Goal: Task Accomplishment & Management: Complete application form

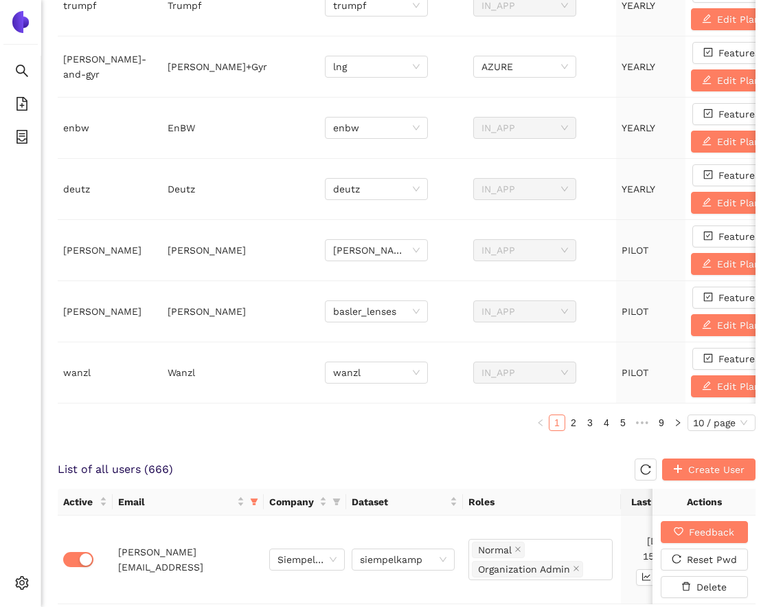
scroll to position [525, 0]
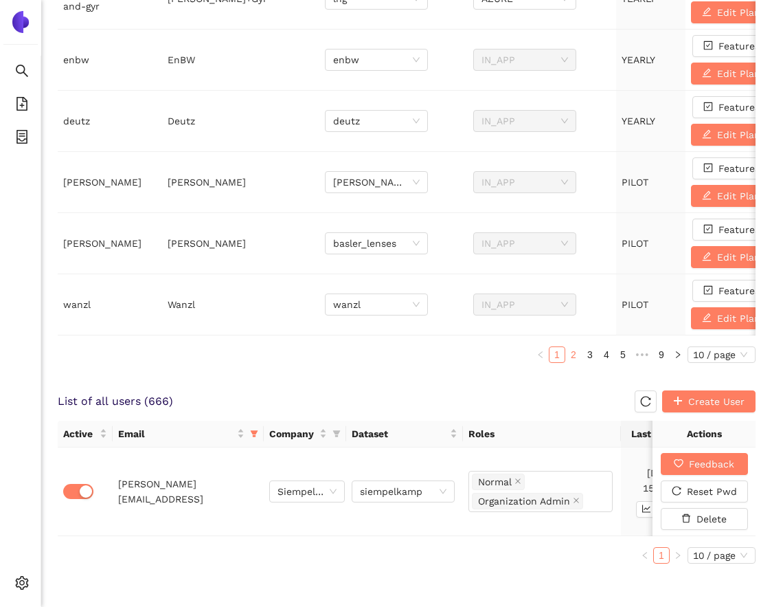
click at [572, 354] on link "2" at bounding box center [573, 354] width 15 height 15
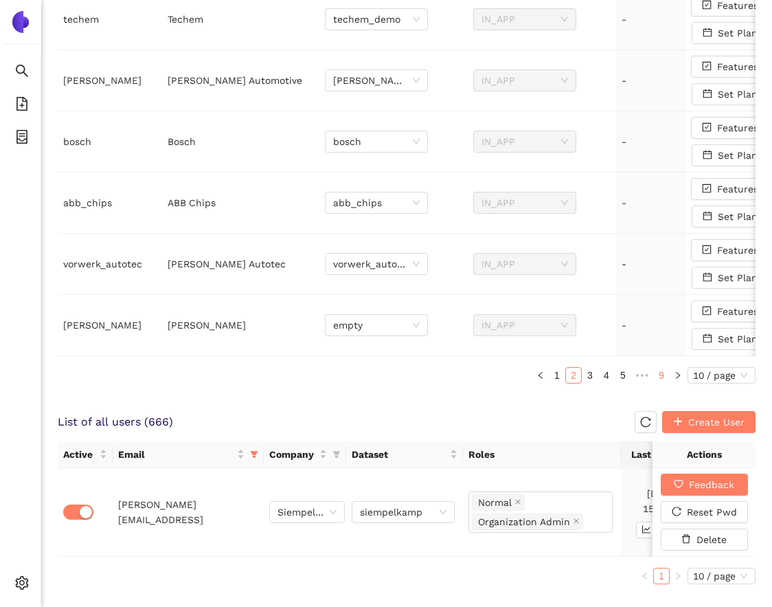
click at [660, 379] on link "9" at bounding box center [661, 375] width 15 height 15
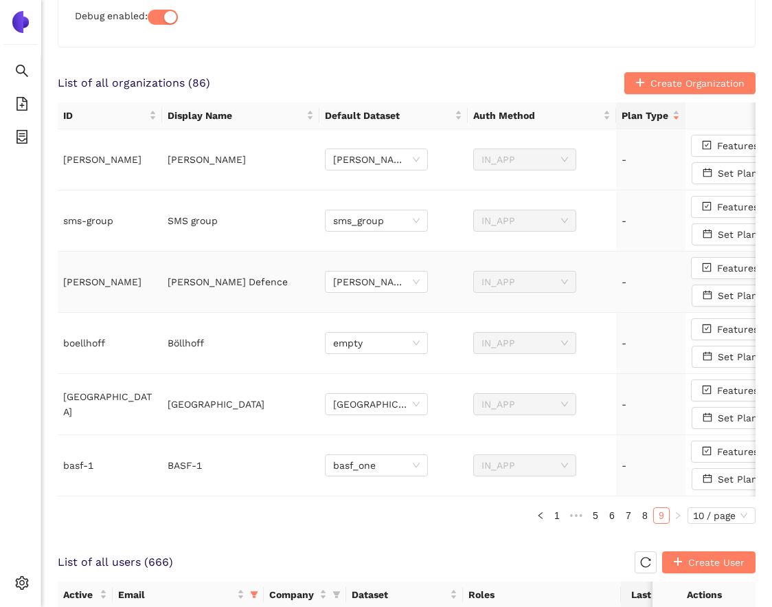
scroll to position [280, 0]
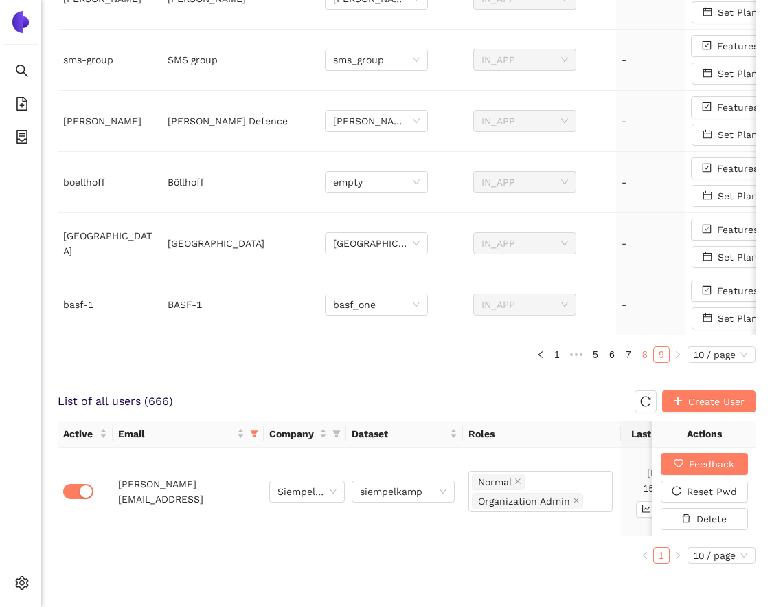
click at [644, 350] on link "8" at bounding box center [645, 354] width 15 height 15
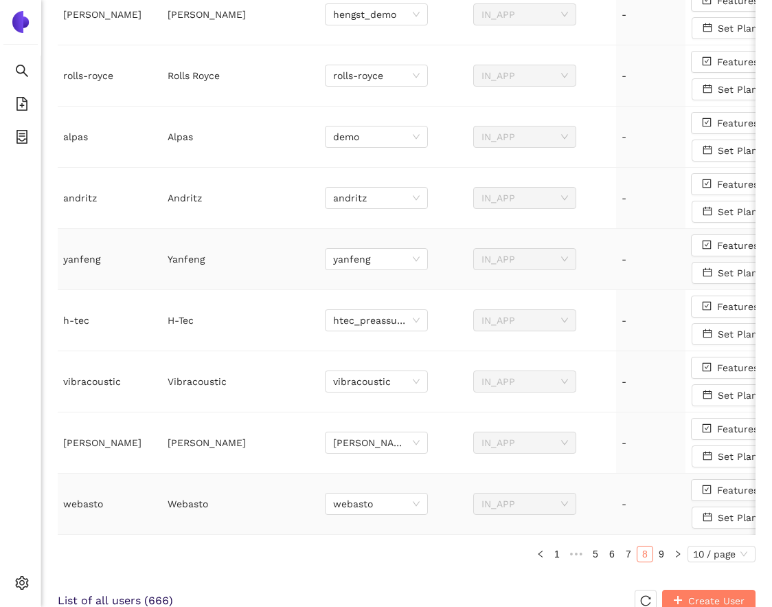
scroll to position [361, 0]
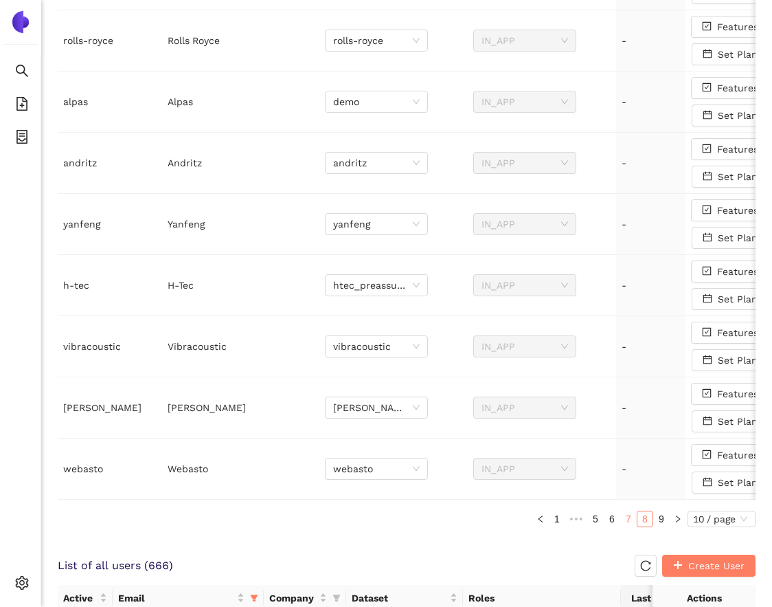
click at [627, 513] on link "7" at bounding box center [628, 518] width 15 height 15
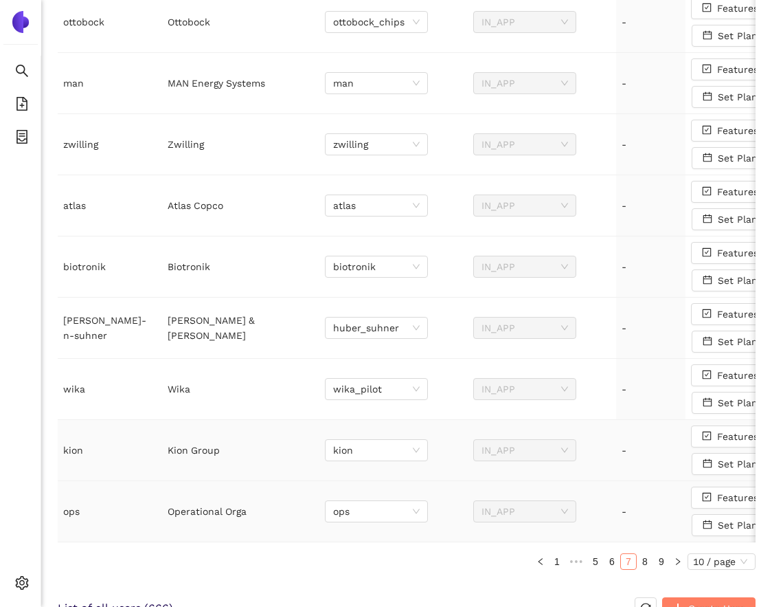
scroll to position [436, 0]
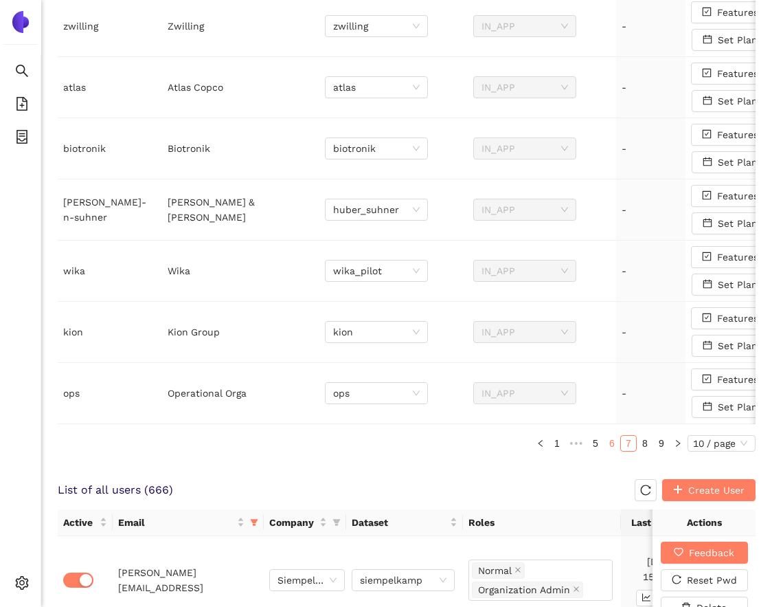
click at [613, 443] on link "6" at bounding box center [612, 443] width 15 height 15
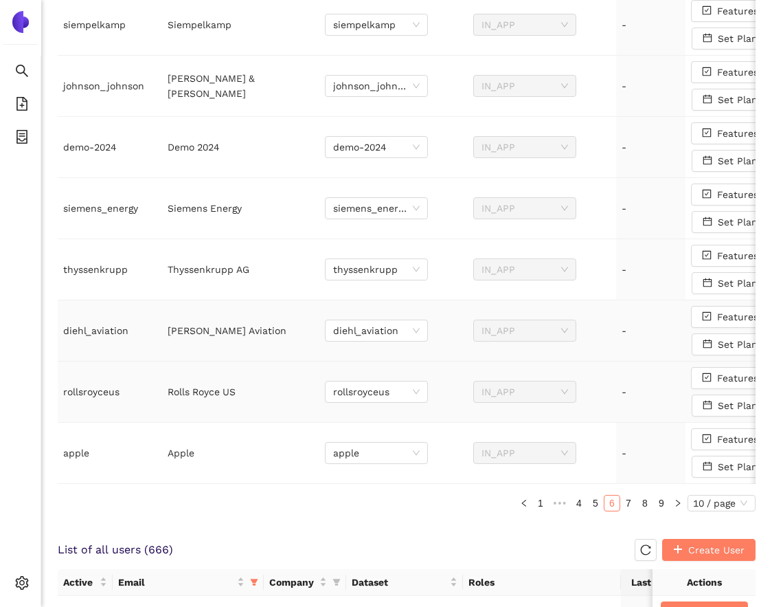
scroll to position [460, 0]
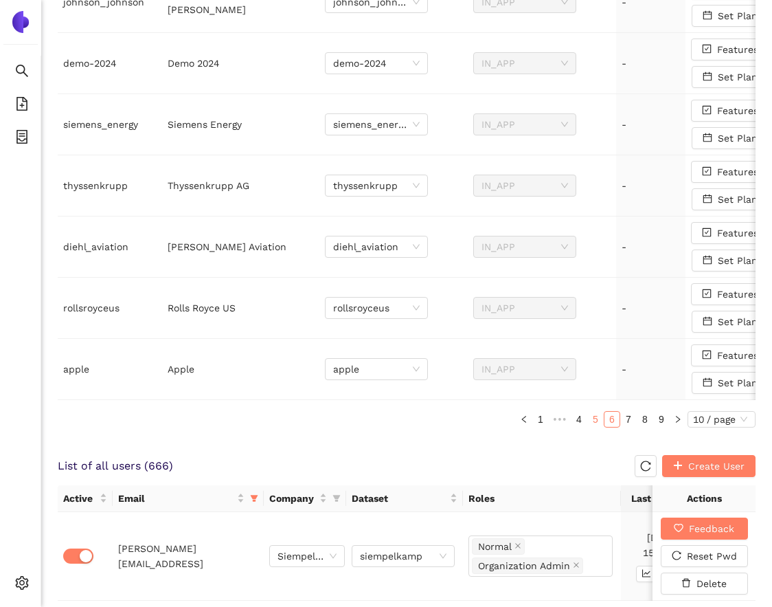
click at [594, 411] on li "5" at bounding box center [596, 419] width 16 height 16
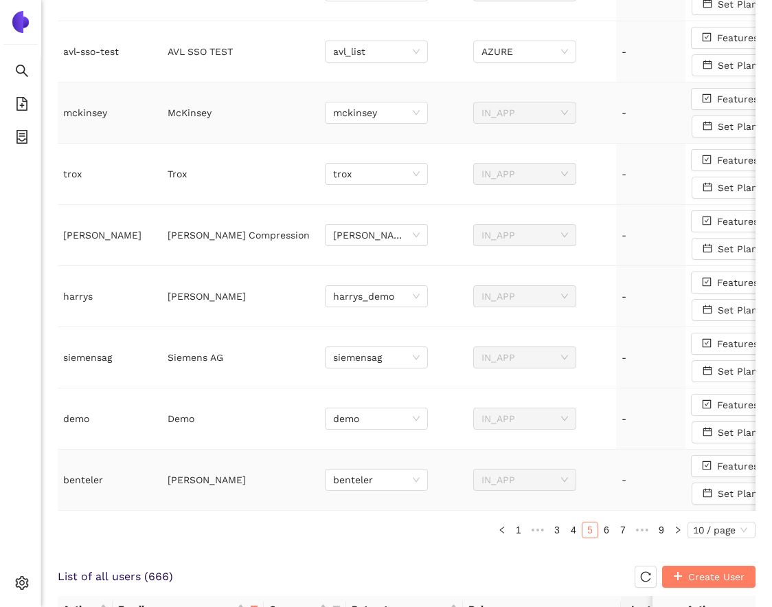
scroll to position [390, 0]
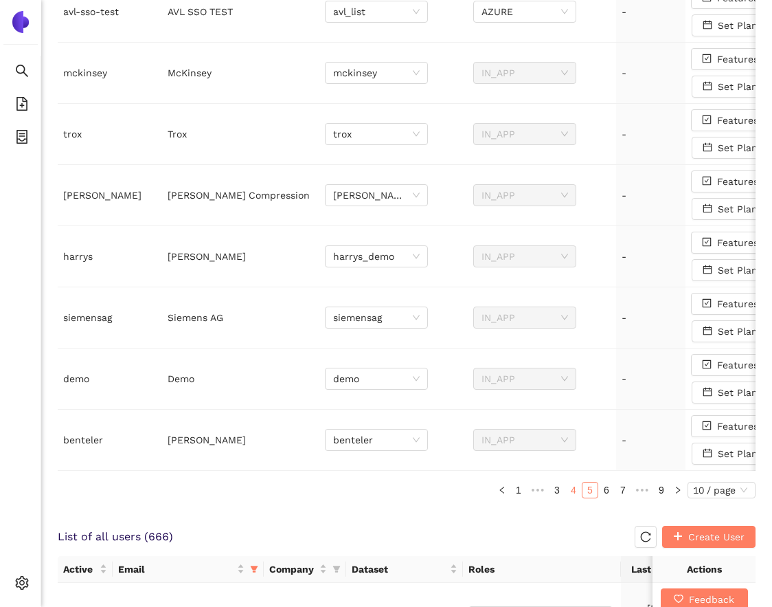
click at [570, 490] on link "4" at bounding box center [573, 489] width 15 height 15
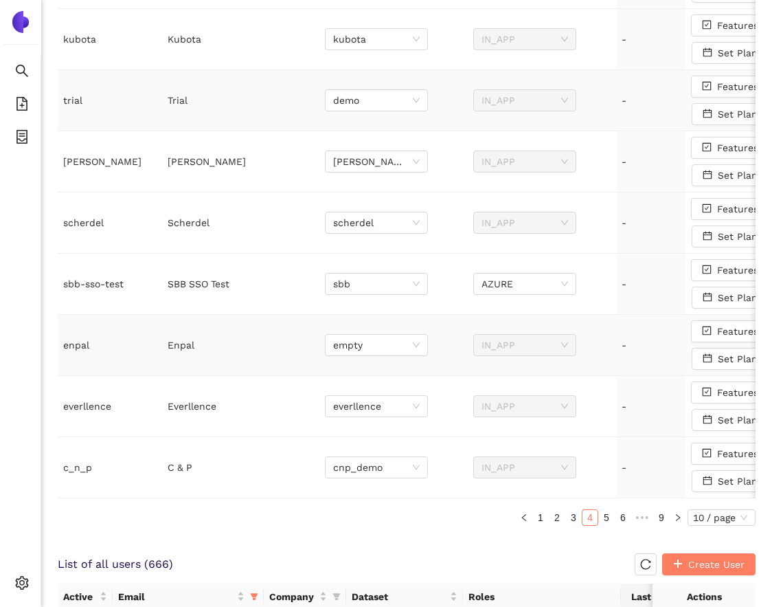
scroll to position [410, 0]
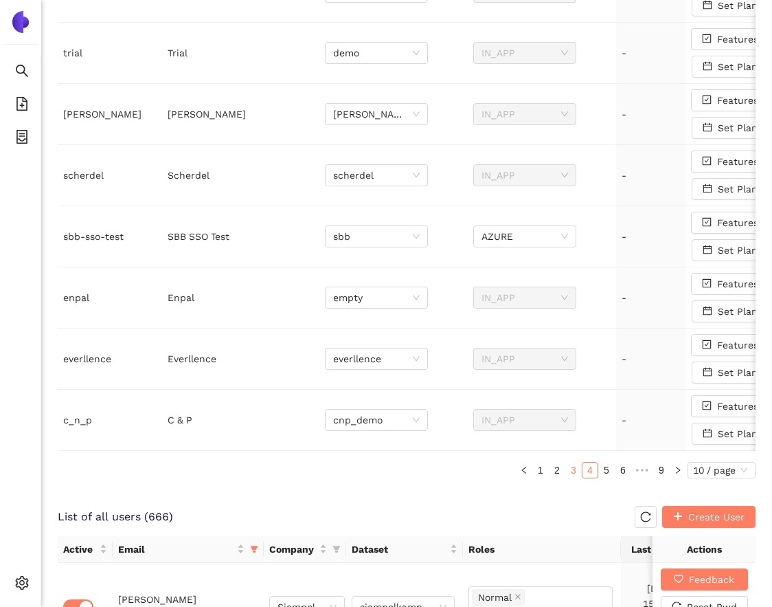
click at [568, 467] on link "3" at bounding box center [573, 470] width 15 height 15
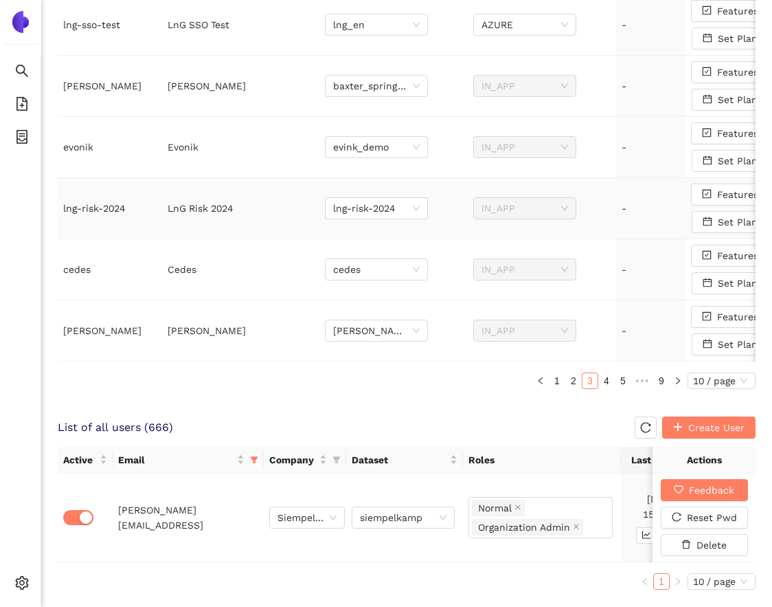
scroll to position [525, 0]
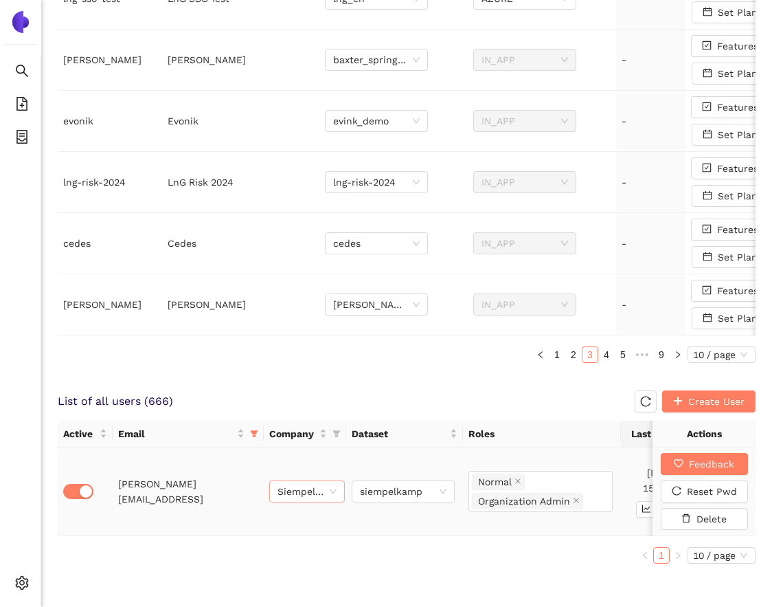
click at [294, 484] on span "Siempelkamp" at bounding box center [307, 491] width 59 height 21
type input "eber"
click at [315, 369] on div "ID Display Name Default Dataset Auth Method Plan Type zeiss Zeiss zeiss IN_APP …" at bounding box center [407, 35] width 698 height 677
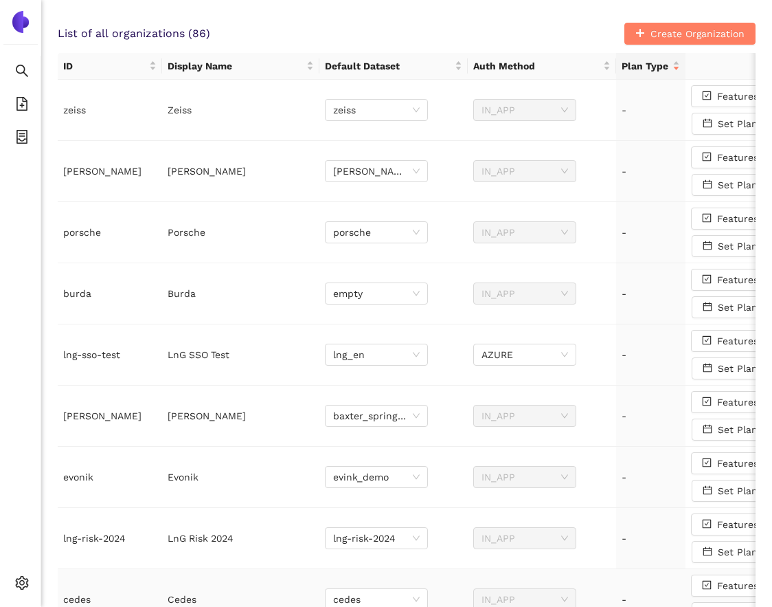
scroll to position [0, 0]
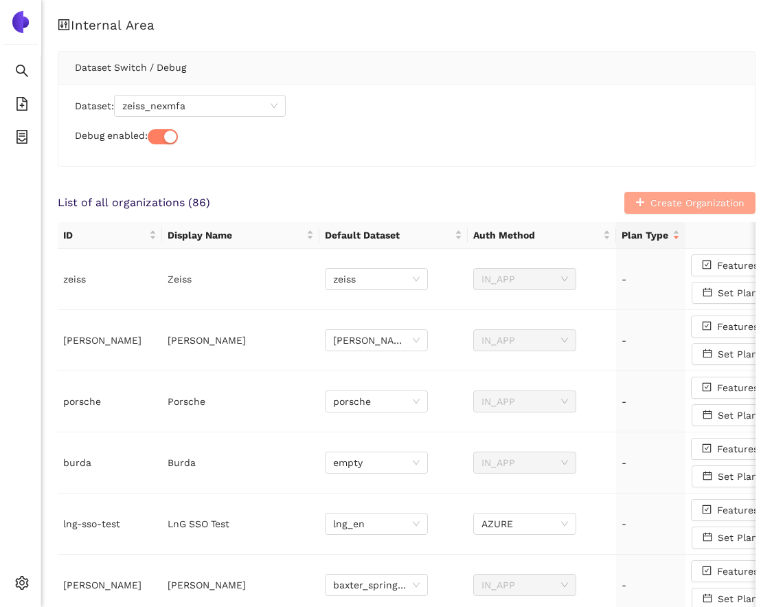
click at [686, 196] on span "Create Organization" at bounding box center [698, 202] width 94 height 15
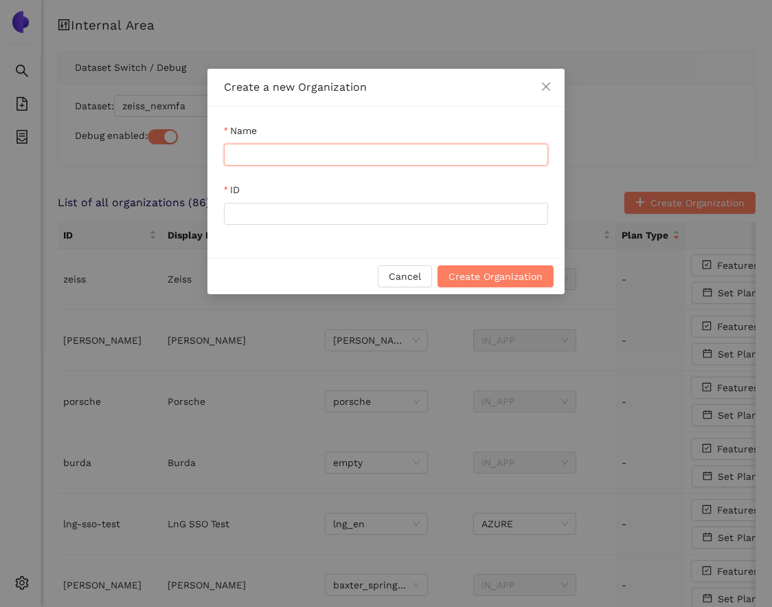
click at [264, 153] on input "Name" at bounding box center [386, 155] width 324 height 22
paste input "Eberspächer"
type input "Eberspächer"
click at [249, 219] on input "ID" at bounding box center [386, 214] width 324 height 22
paste input "Eberspächer"
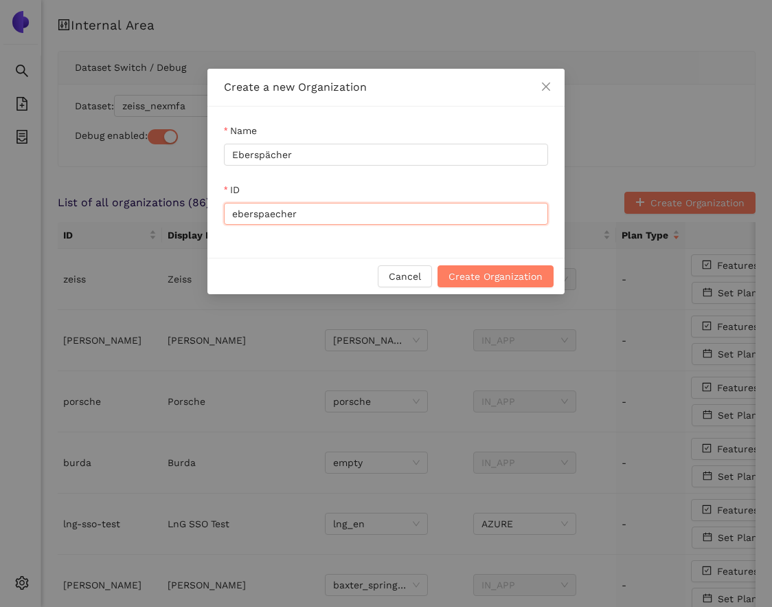
type input "eberspaecher"
click at [279, 260] on div "Cancel Create Organization" at bounding box center [386, 276] width 357 height 36
click at [524, 283] on span "Create Organization" at bounding box center [496, 276] width 94 height 15
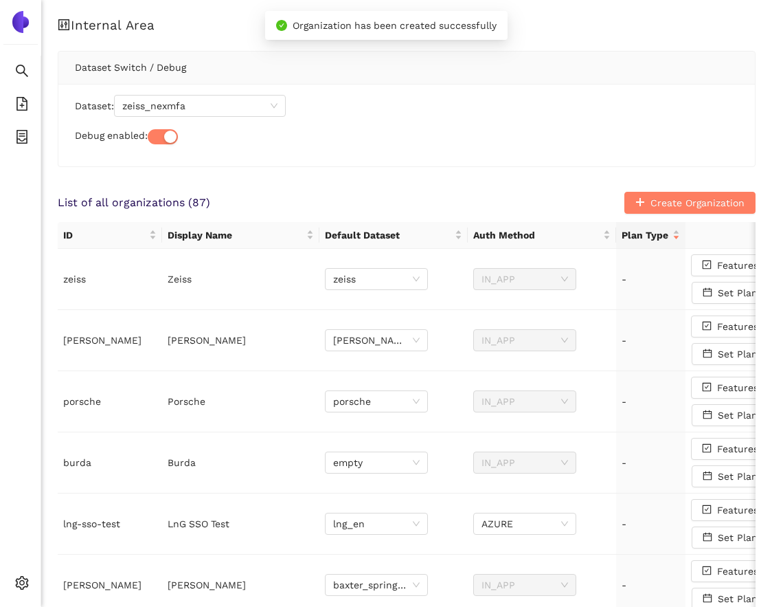
click at [390, 159] on div "Dataset: zeiss_nexmfa Debug enabled:" at bounding box center [406, 125] width 697 height 82
